Goal: Information Seeking & Learning: Learn about a topic

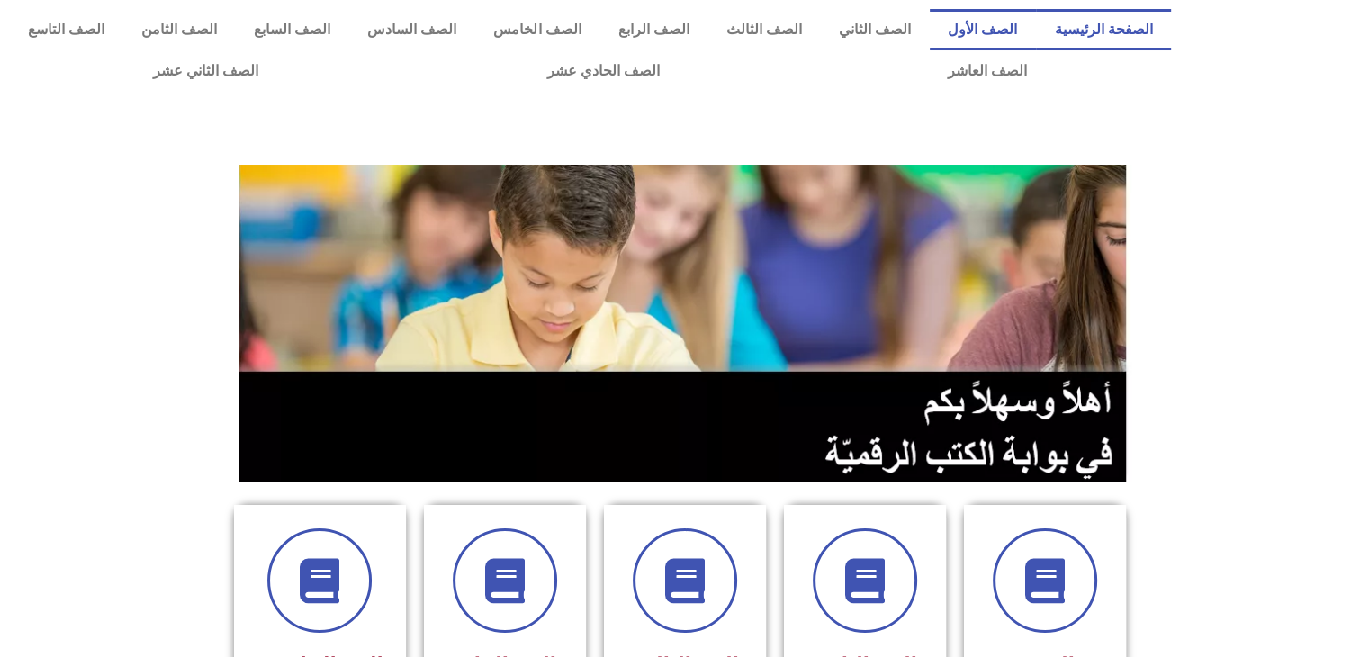
click at [1022, 26] on link "الصف الأول" at bounding box center [983, 29] width 106 height 41
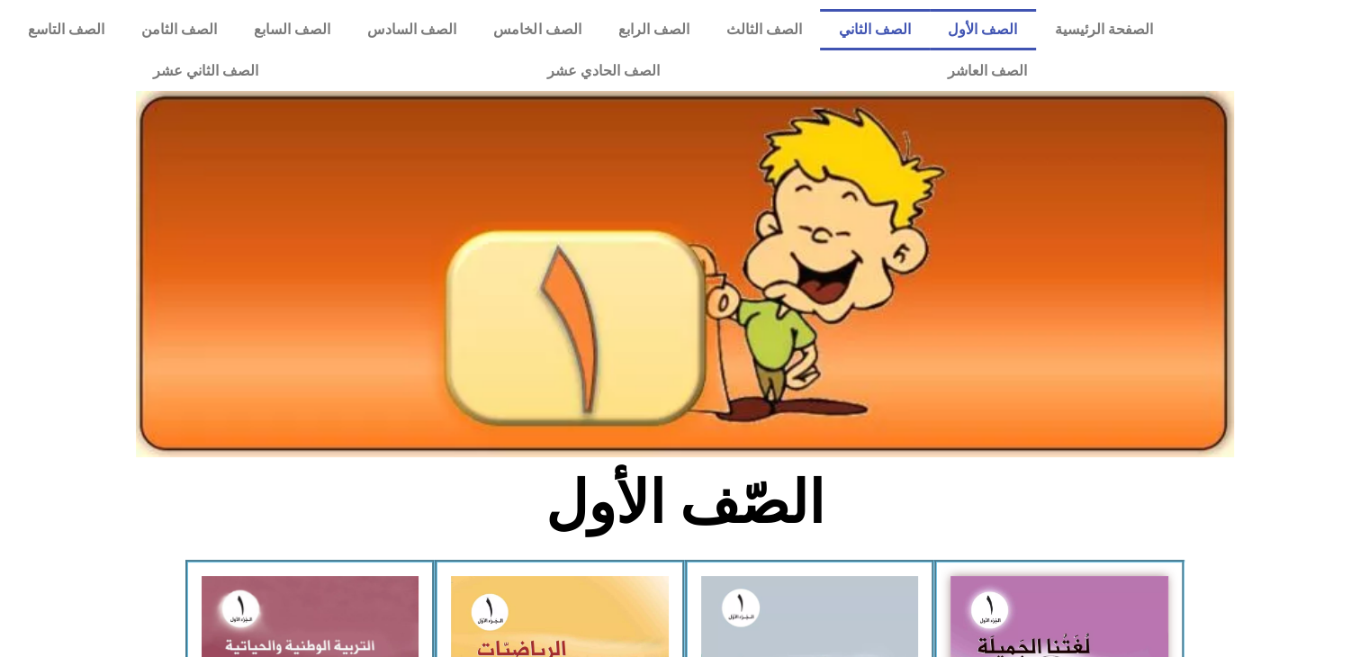
click at [918, 20] on link "الصف الثاني" at bounding box center [874, 29] width 109 height 41
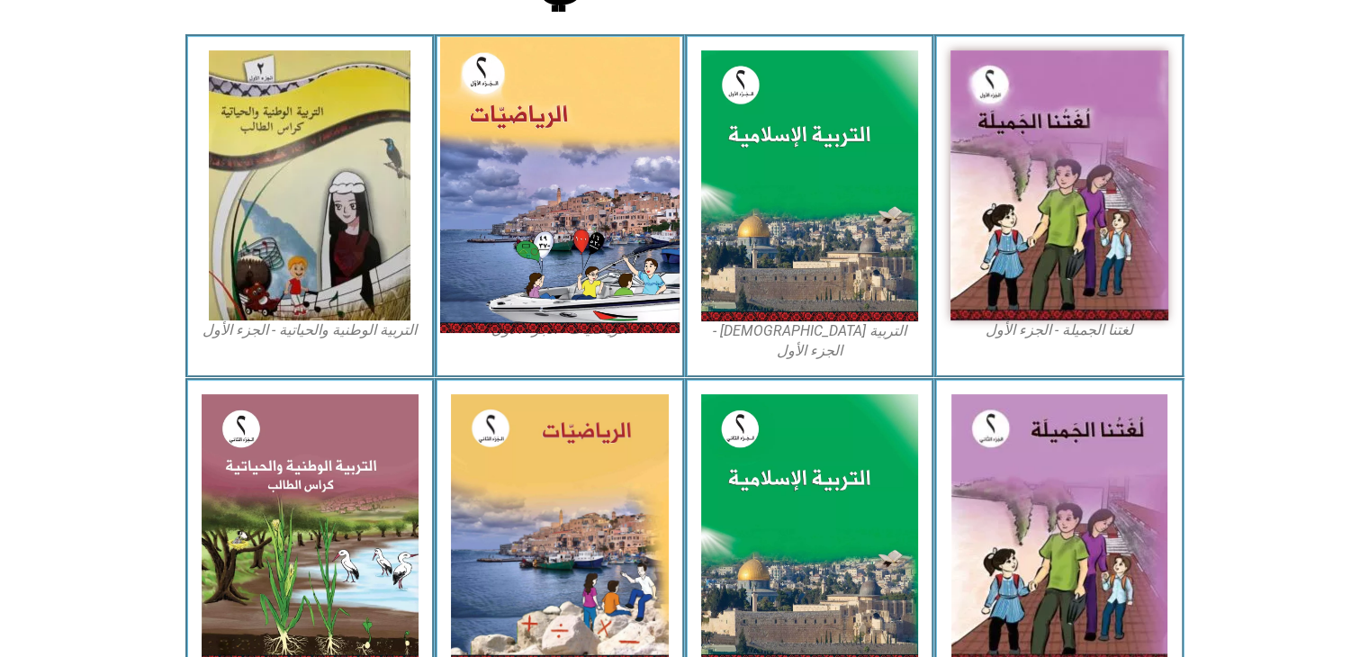
scroll to position [540, 0]
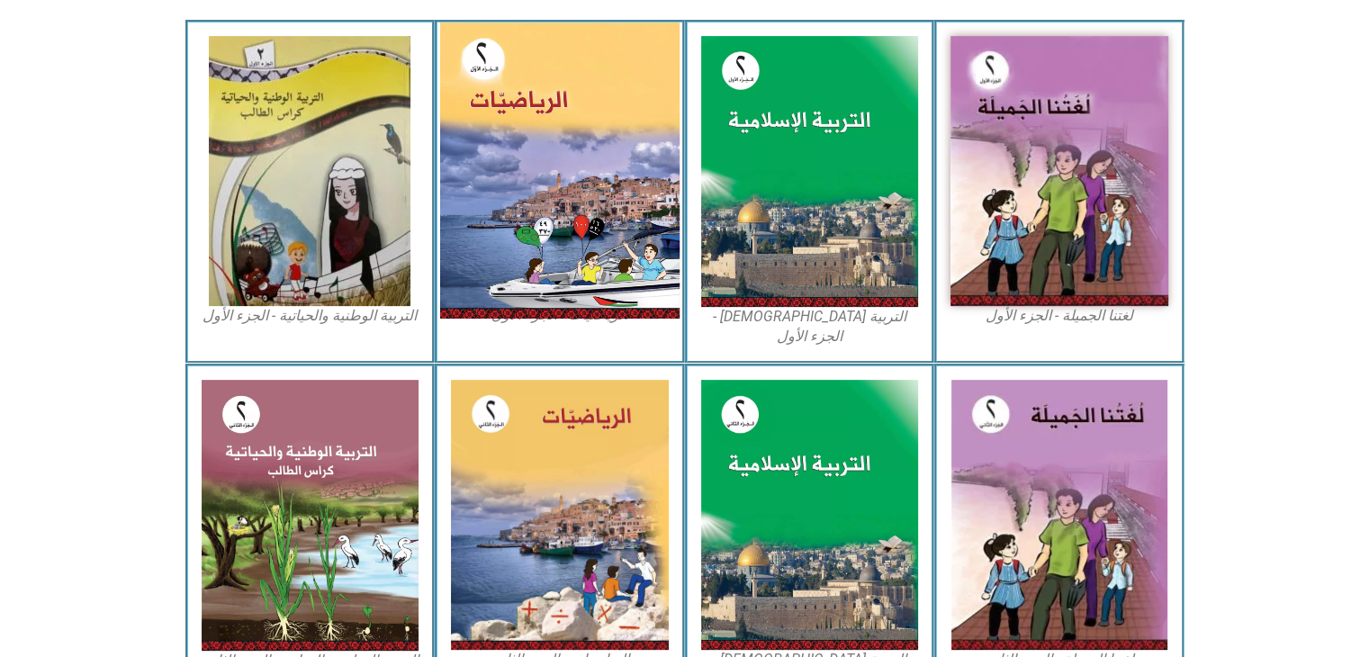
click at [565, 242] on img at bounding box center [559, 171] width 239 height 296
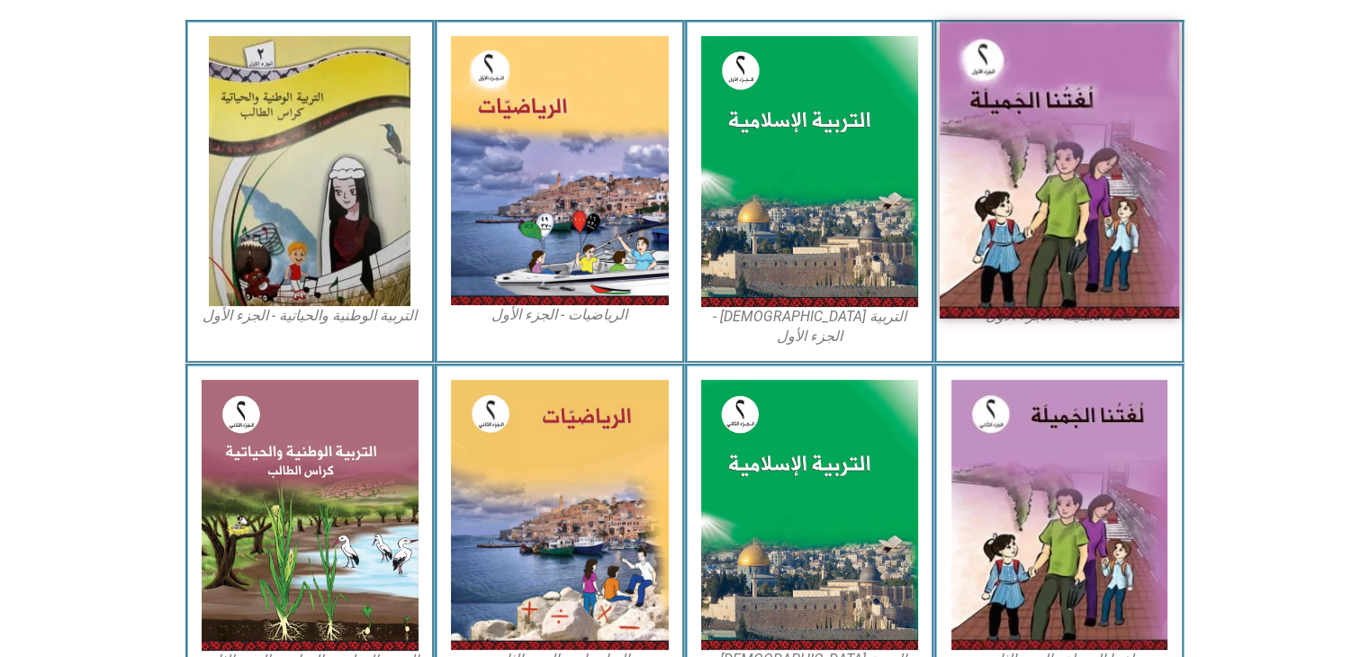
click at [1060, 233] on img at bounding box center [1059, 171] width 239 height 296
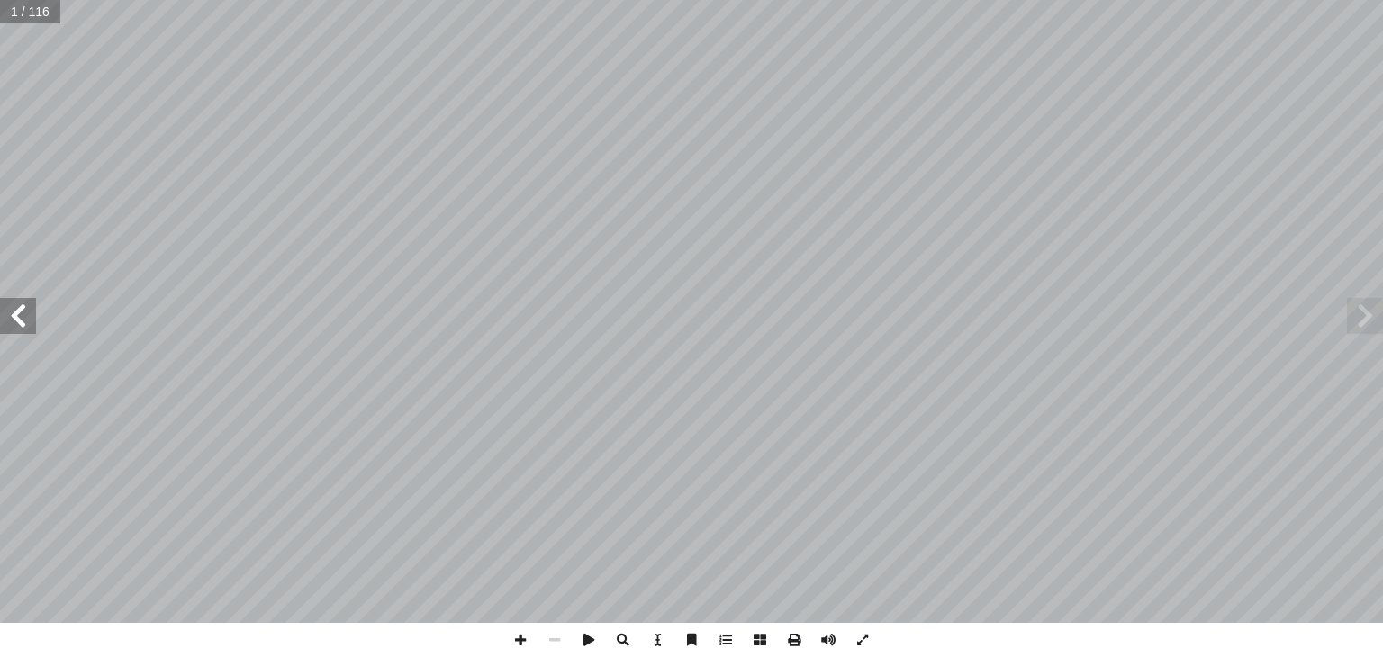
click at [14, 327] on span at bounding box center [18, 316] width 36 height 36
click at [14, 324] on span at bounding box center [18, 316] width 36 height 36
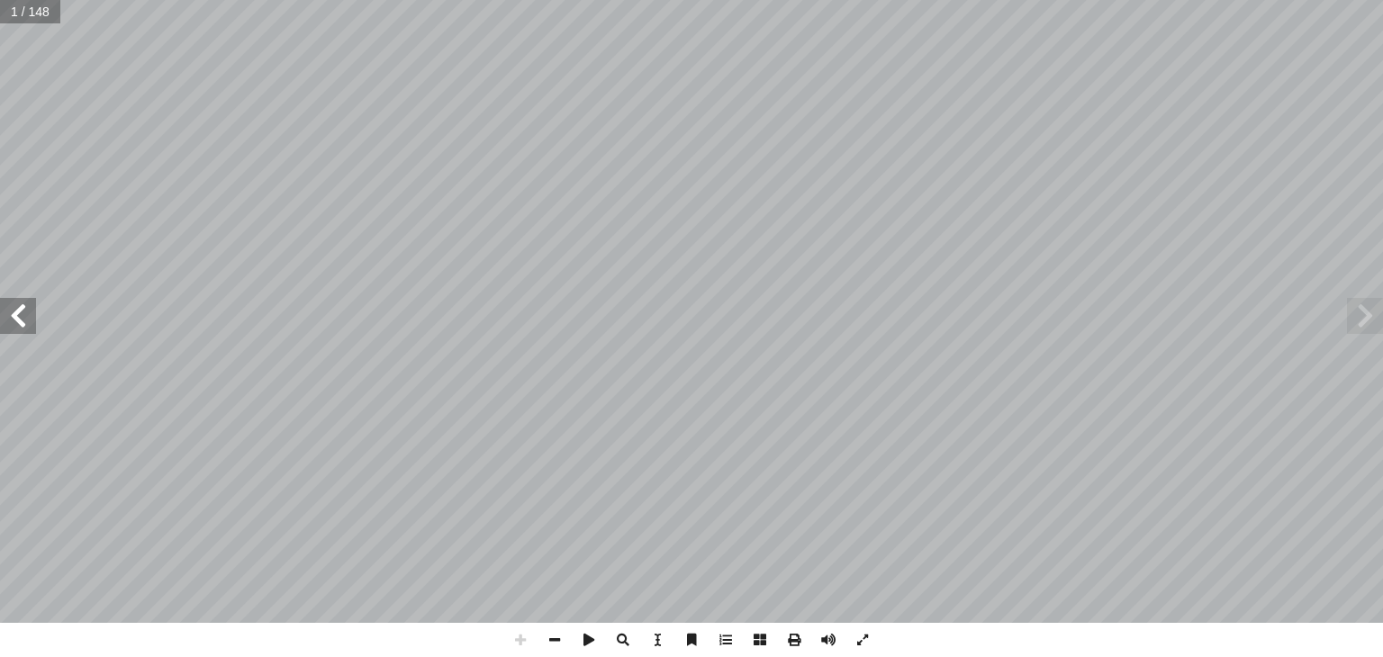
click at [23, 315] on span at bounding box center [18, 316] width 36 height 36
click at [20, 315] on span at bounding box center [18, 316] width 36 height 36
click at [18, 315] on span at bounding box center [18, 316] width 36 height 36
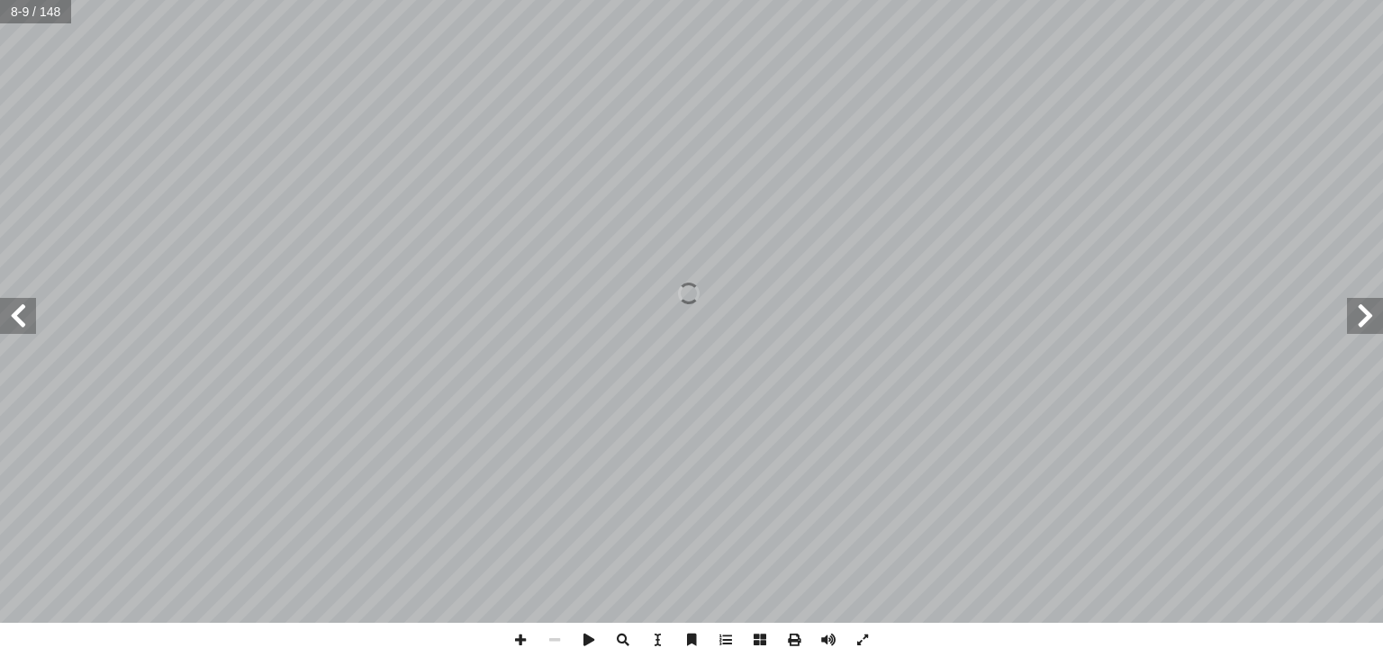
click at [15, 314] on span at bounding box center [18, 316] width 36 height 36
click at [16, 314] on span at bounding box center [18, 316] width 36 height 36
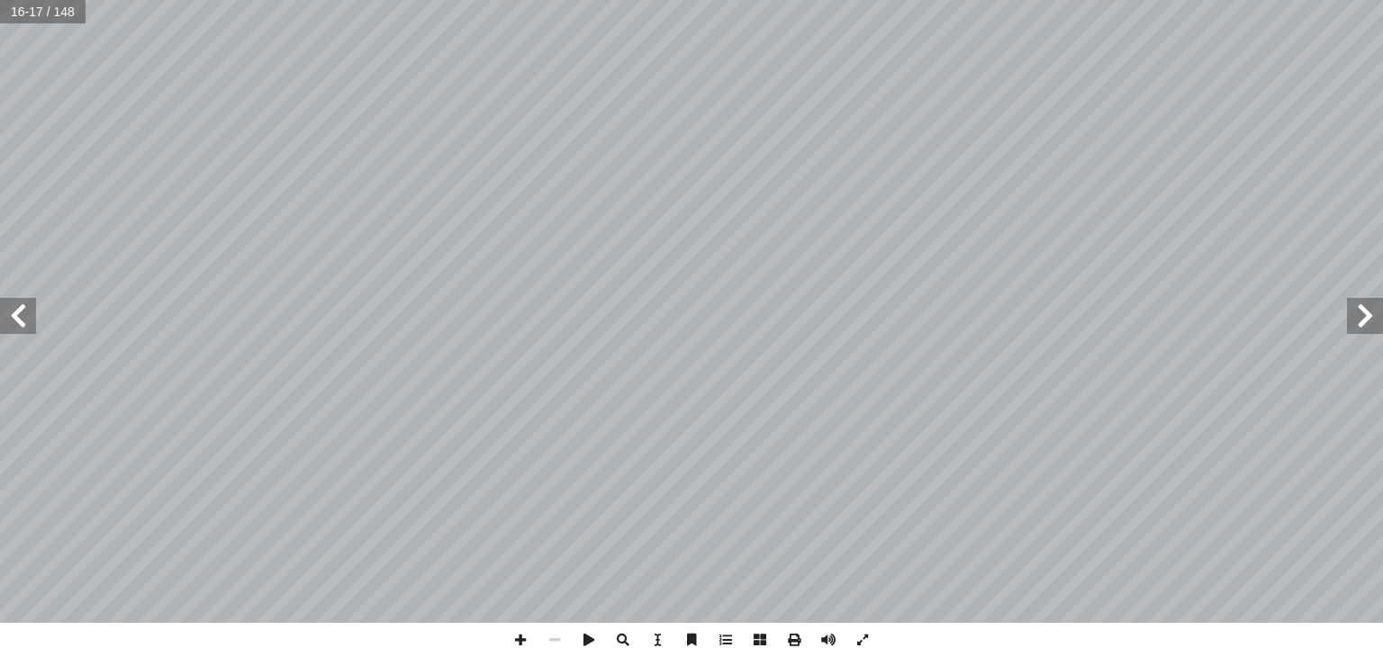
click at [16, 314] on span at bounding box center [18, 316] width 36 height 36
click at [1357, 320] on span at bounding box center [1365, 316] width 36 height 36
